Goal: Transaction & Acquisition: Purchase product/service

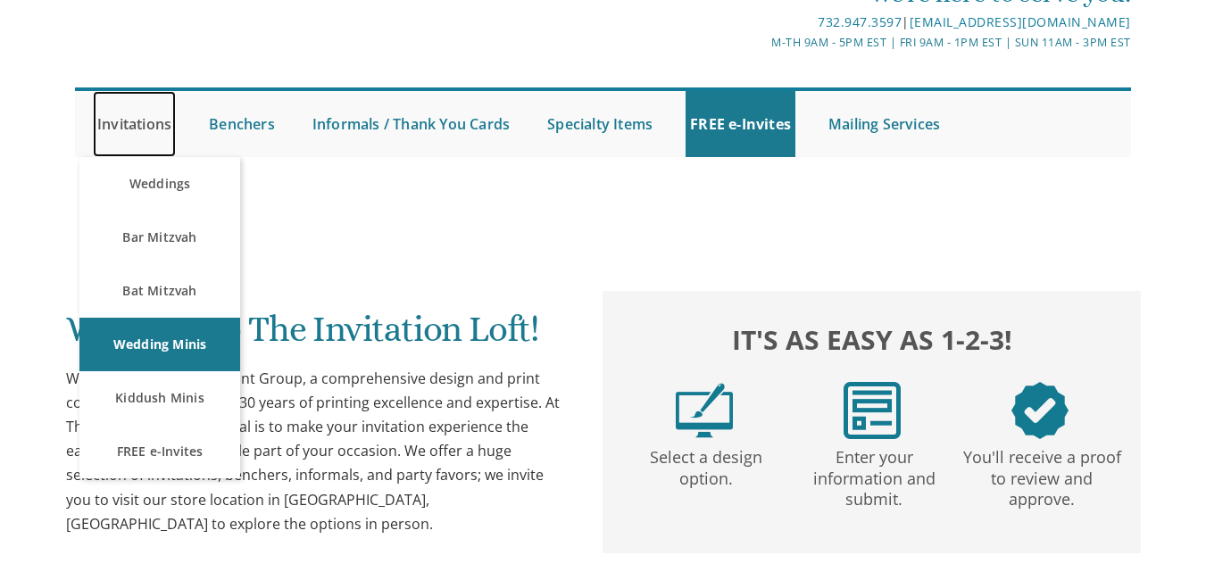
click at [128, 125] on link "Invitations" at bounding box center [134, 124] width 83 height 66
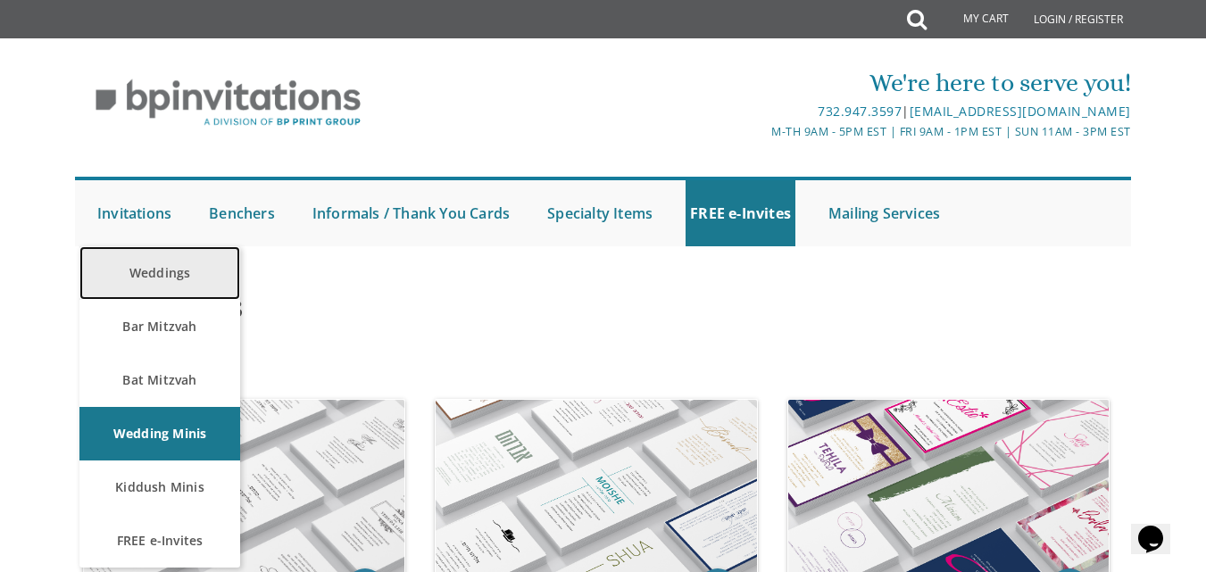
click at [142, 268] on link "Weddings" at bounding box center [159, 273] width 161 height 54
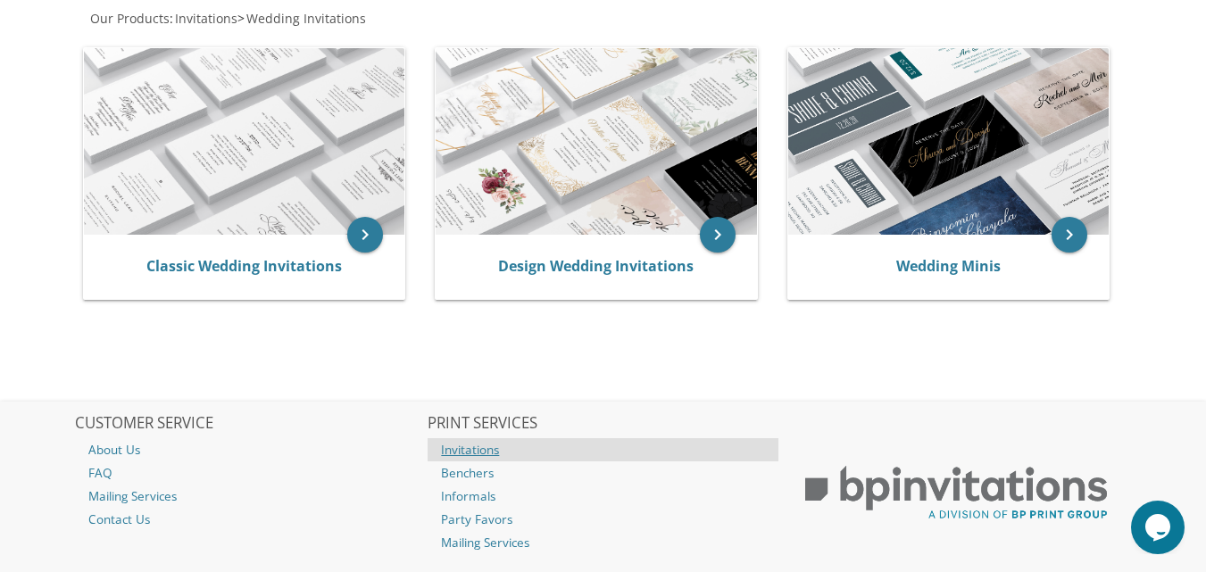
scroll to position [357, 0]
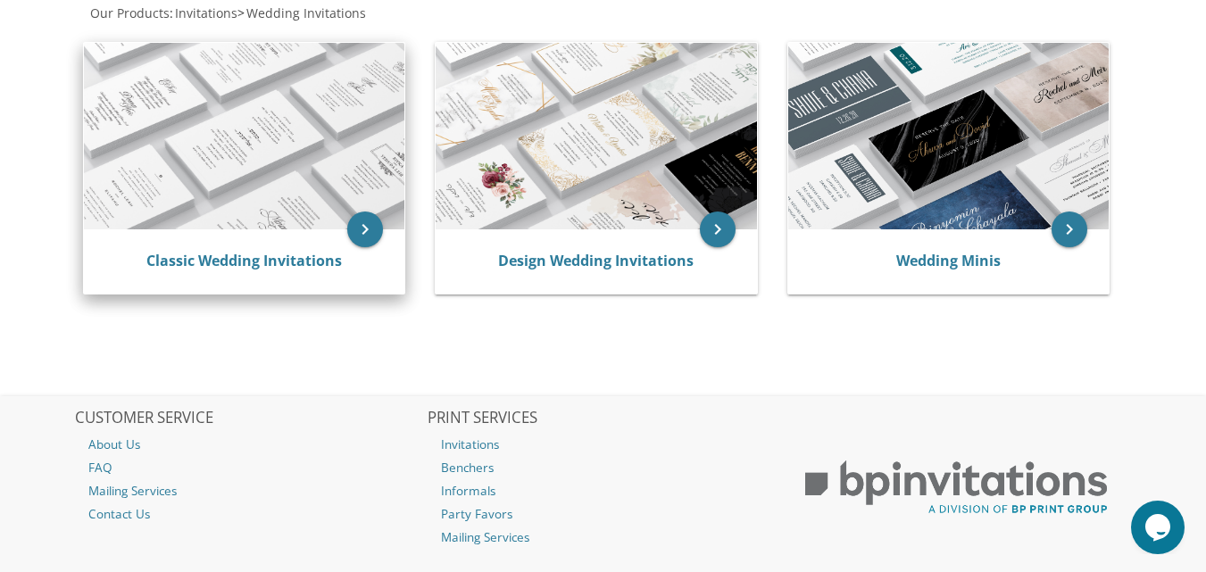
click at [263, 189] on img at bounding box center [244, 137] width 321 height 188
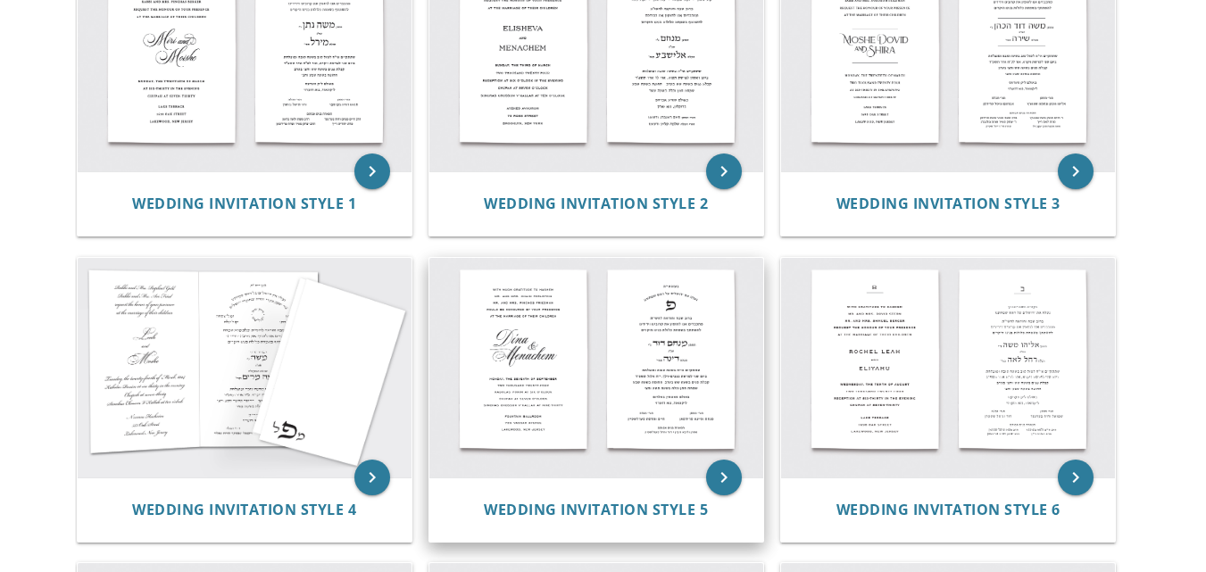
scroll to position [447, 0]
